Goal: Task Accomplishment & Management: Complete application form

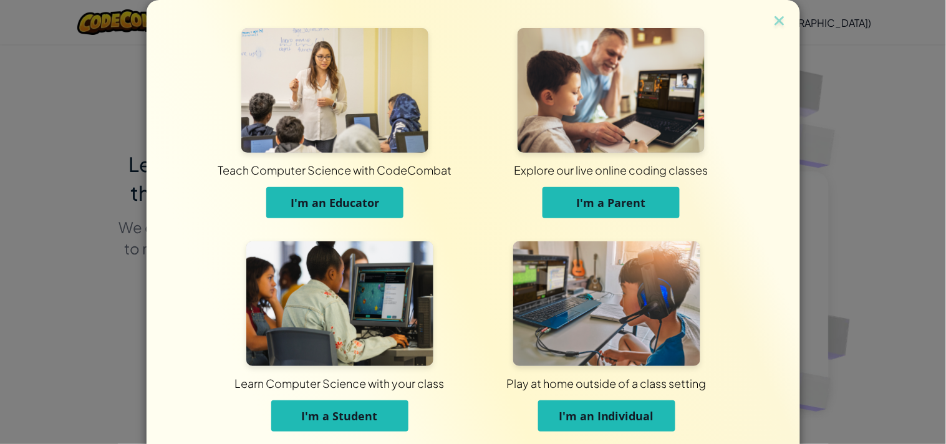
click at [344, 281] on img at bounding box center [339, 303] width 187 height 125
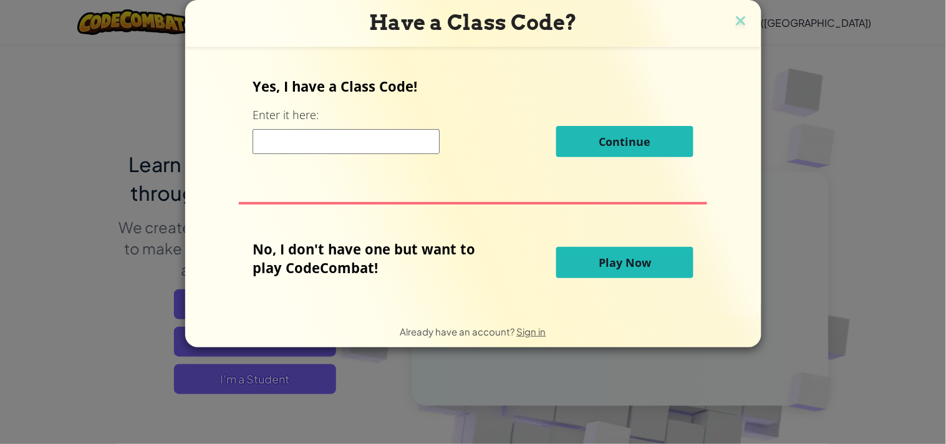
click at [291, 142] on input at bounding box center [346, 141] width 187 height 25
type input "MoonMapTown"
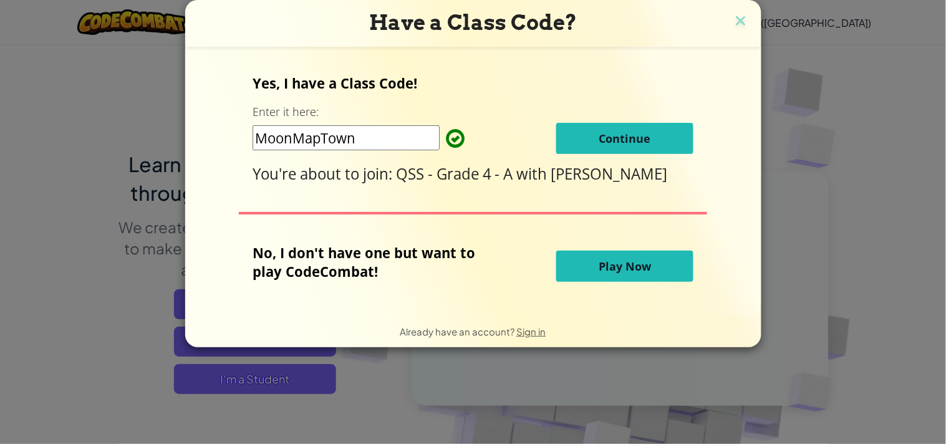
click at [572, 136] on button "Continue" at bounding box center [624, 138] width 137 height 31
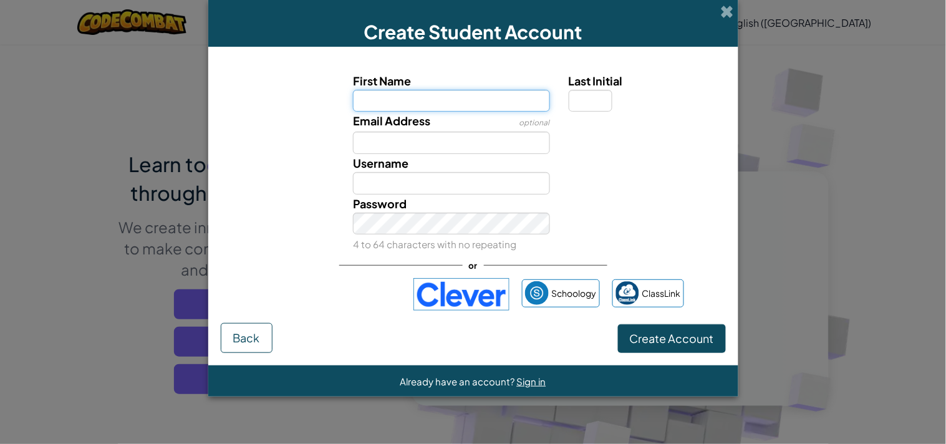
paste input "KARIM AHMAD TAHA"
drag, startPoint x: 437, startPoint y: 99, endPoint x: 398, endPoint y: 94, distance: 39.0
click at [398, 94] on input "KARIM AHMAD TAHA" at bounding box center [451, 101] width 197 height 22
click at [500, 94] on input "KARIM TAHA" at bounding box center [451, 101] width 197 height 22
type input "KARIM TAH"
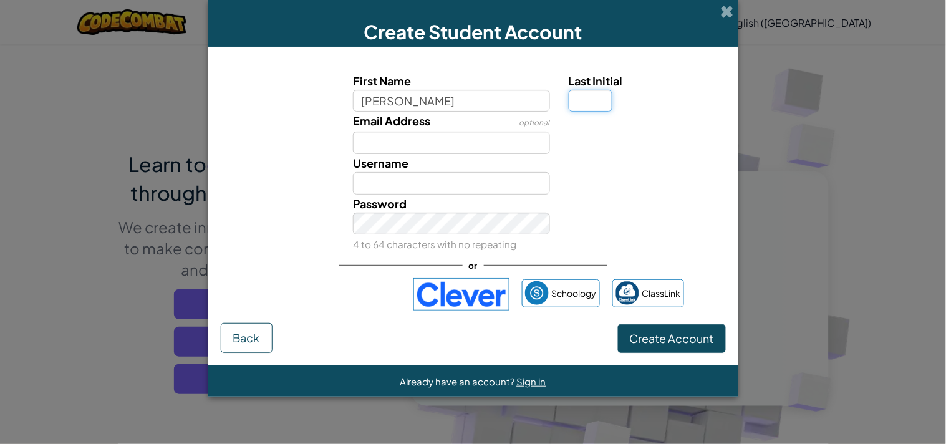
type input "KARIM TAH"
click at [589, 100] on input "Last Initial" at bounding box center [591, 101] width 44 height 22
type input "A"
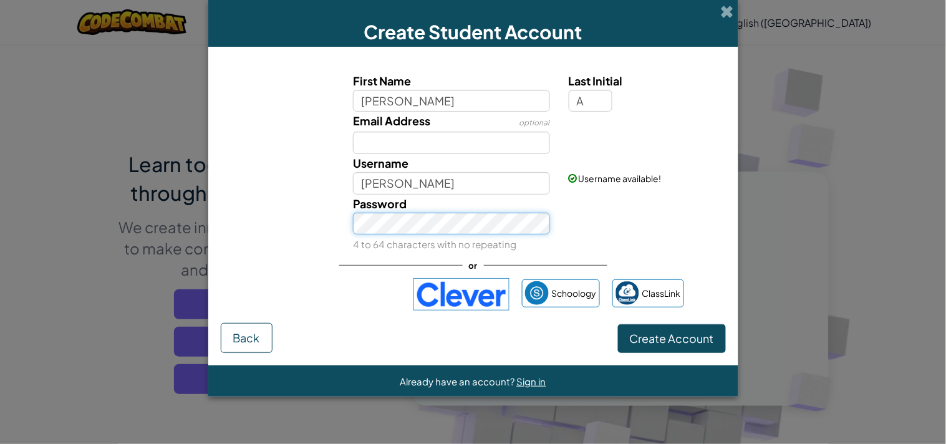
type input "KARIM TAHA"
click at [702, 331] on button "Create Account" at bounding box center [672, 338] width 108 height 29
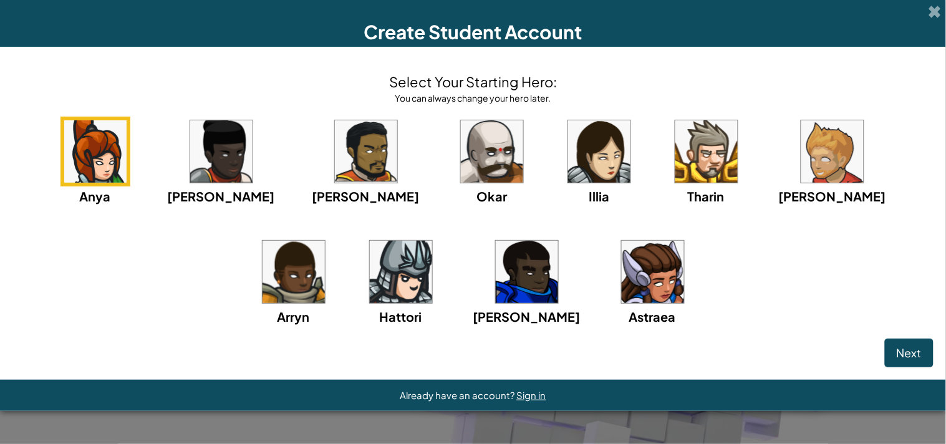
click button "Next" at bounding box center [909, 353] width 49 height 29
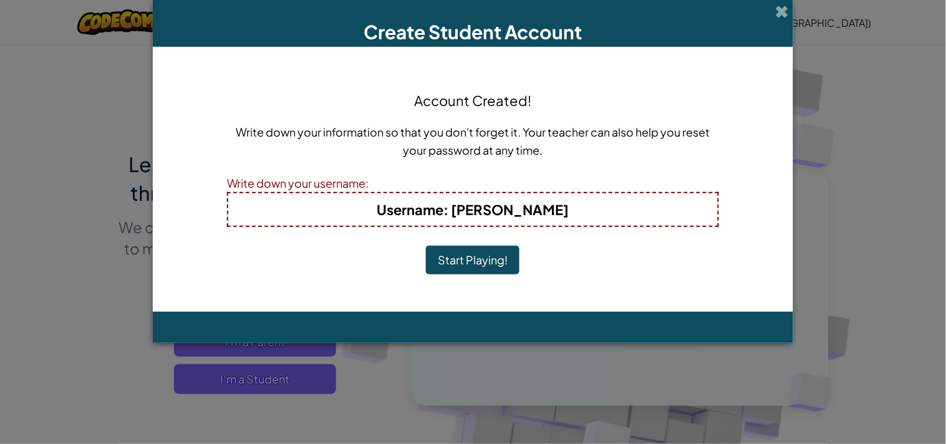
click at [426, 246] on button "Start Playing!" at bounding box center [473, 260] width 94 height 29
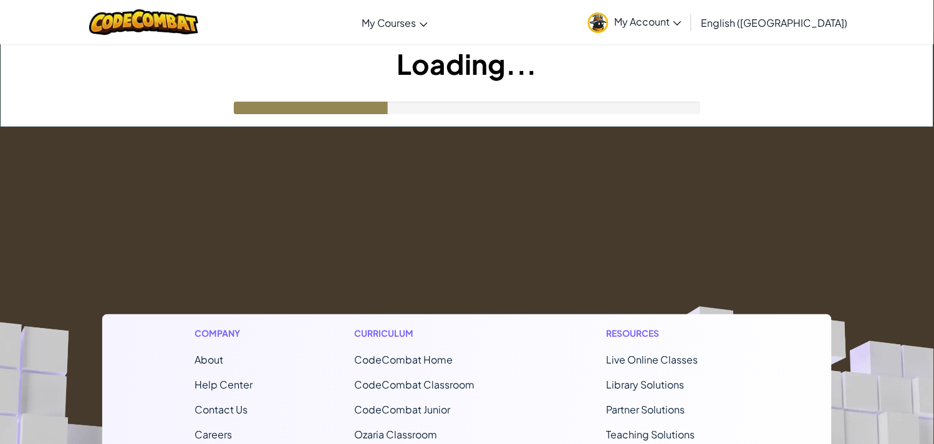
click at [682, 24] on span "My Account" at bounding box center [648, 21] width 67 height 13
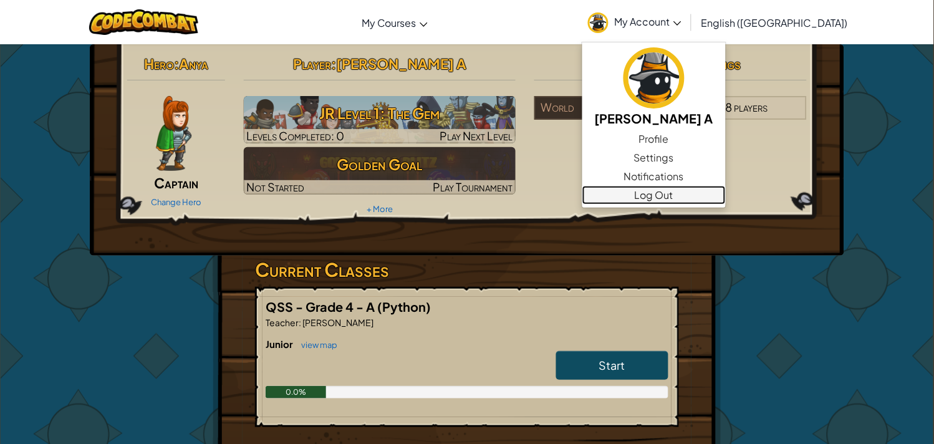
click at [706, 193] on link "Log Out" at bounding box center [653, 195] width 143 height 19
